Goal: Task Accomplishment & Management: Manage account settings

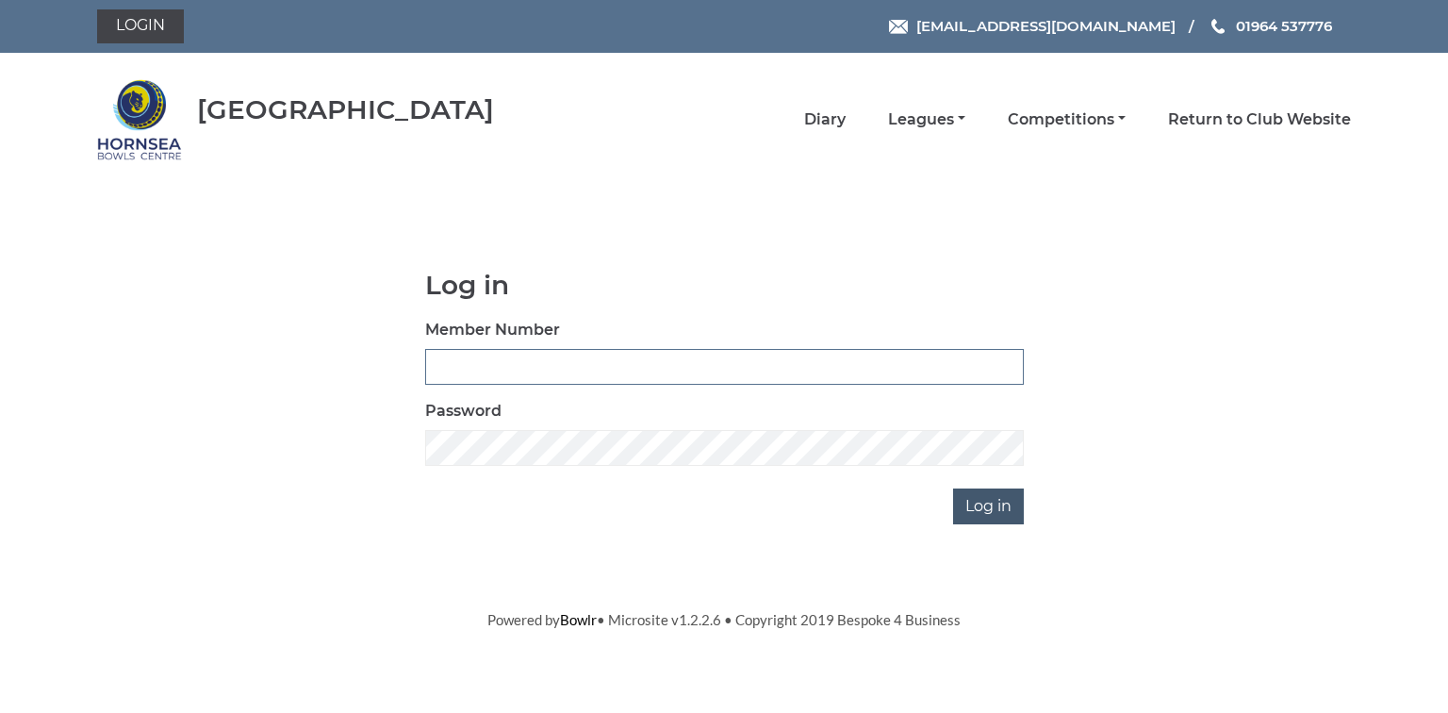
type input "0580"
click at [984, 504] on input "Log in" at bounding box center [988, 506] width 71 height 36
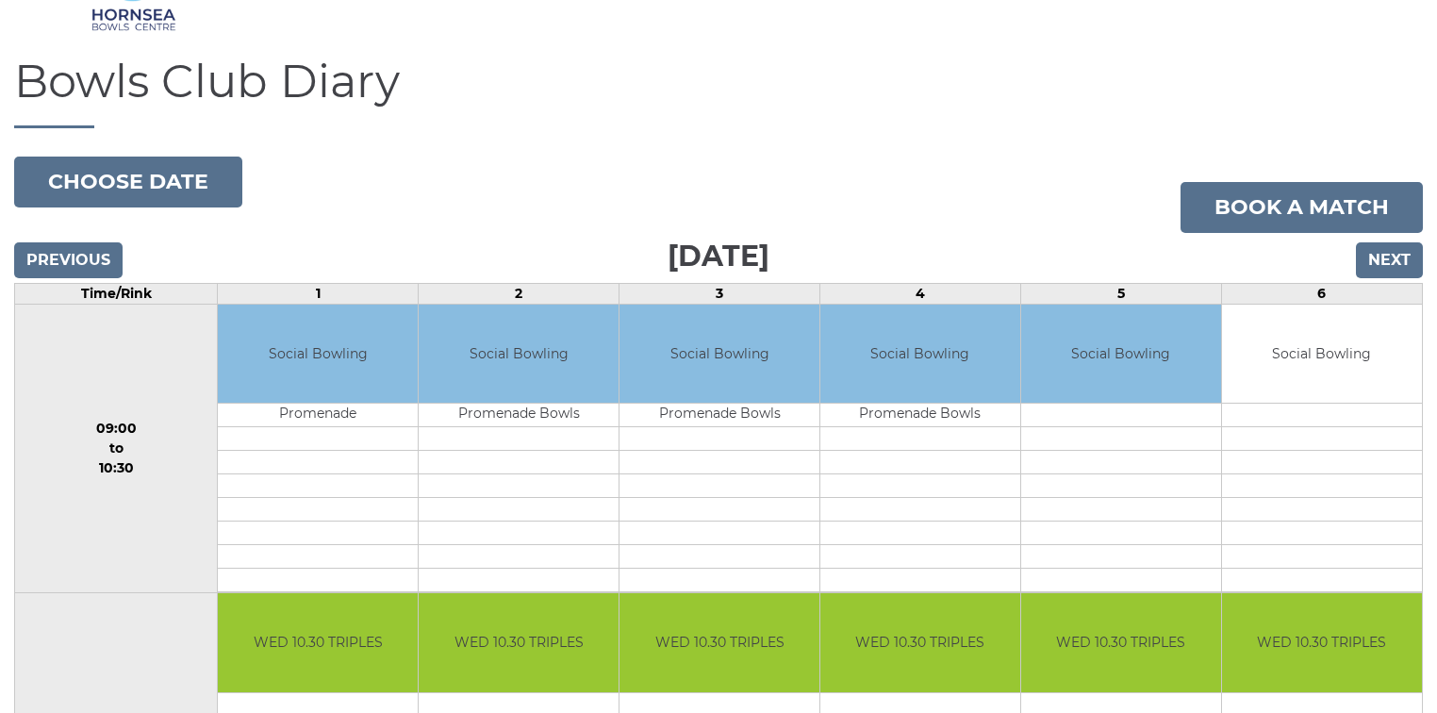
scroll to position [75, 0]
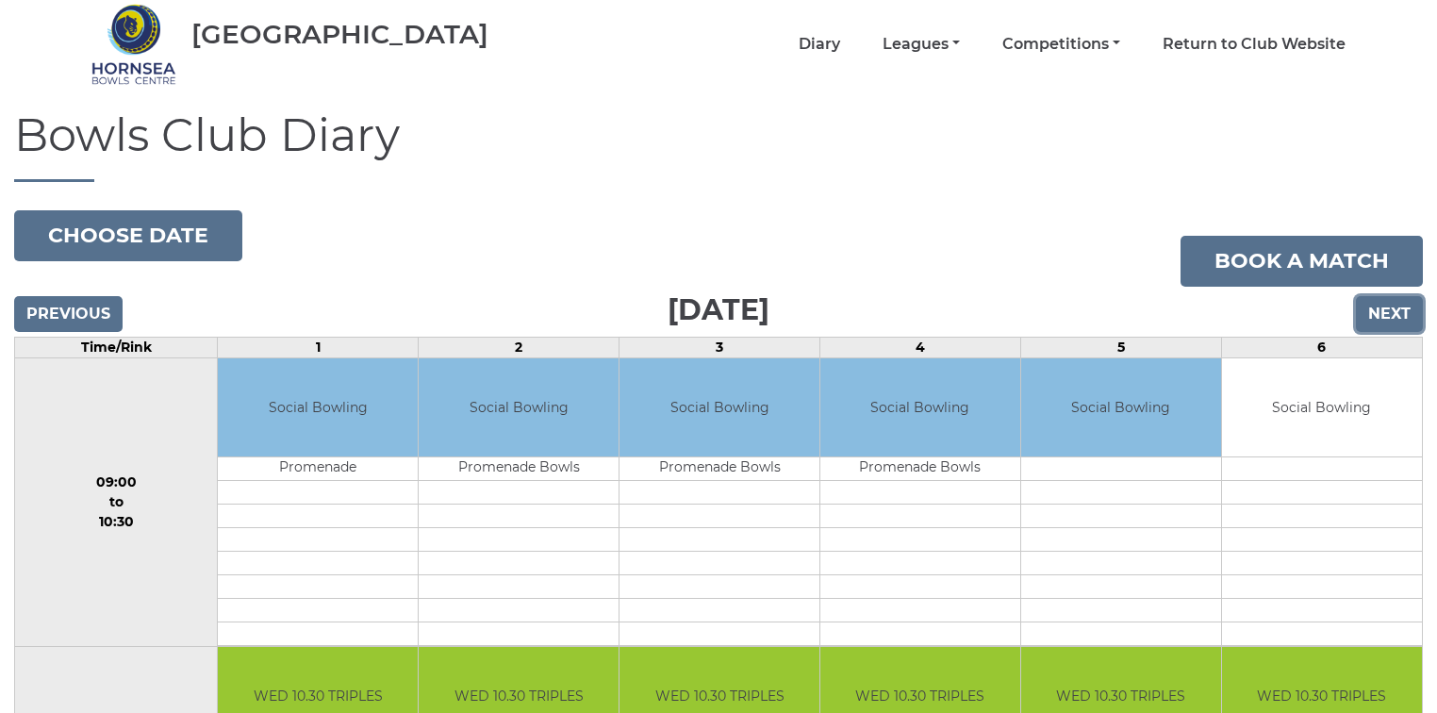
click at [1383, 309] on input "Next" at bounding box center [1389, 314] width 67 height 36
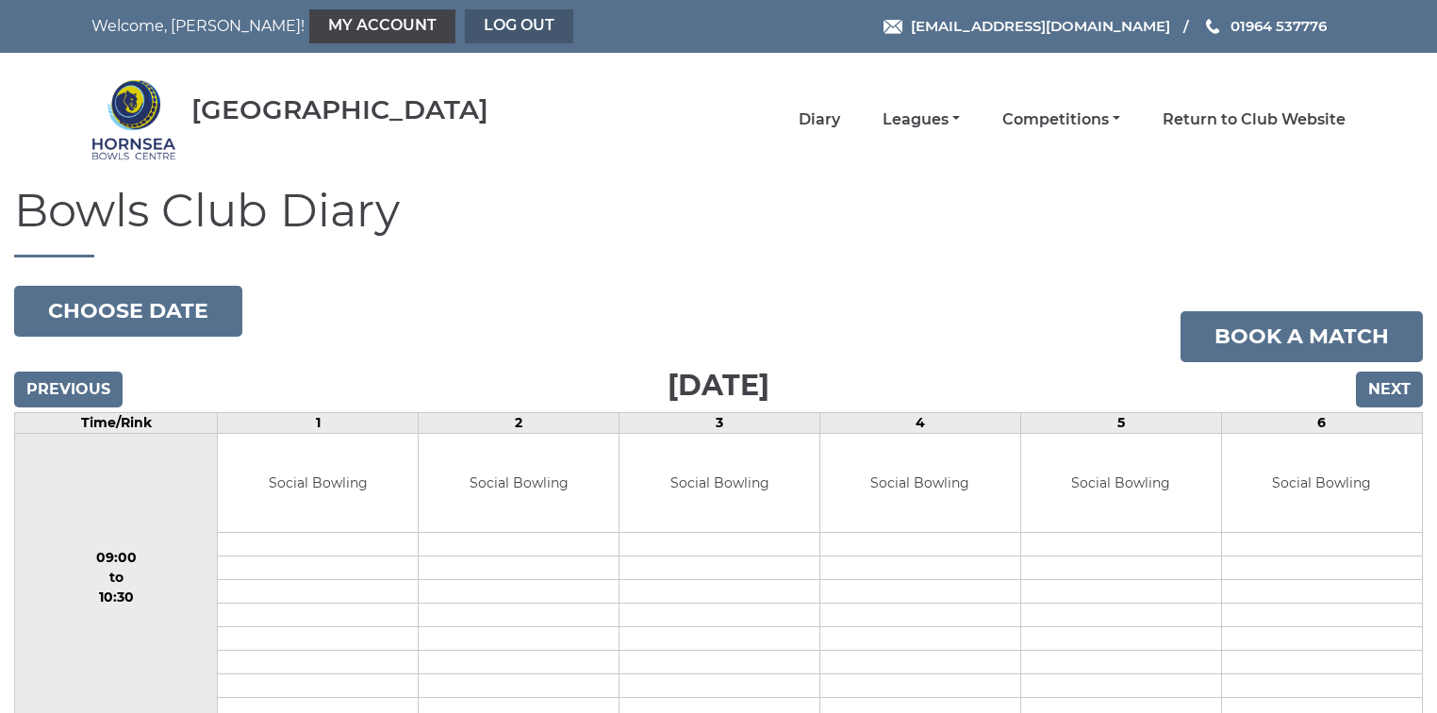
click at [465, 21] on link "Log out" at bounding box center [519, 26] width 108 height 34
